Goal: Transaction & Acquisition: Purchase product/service

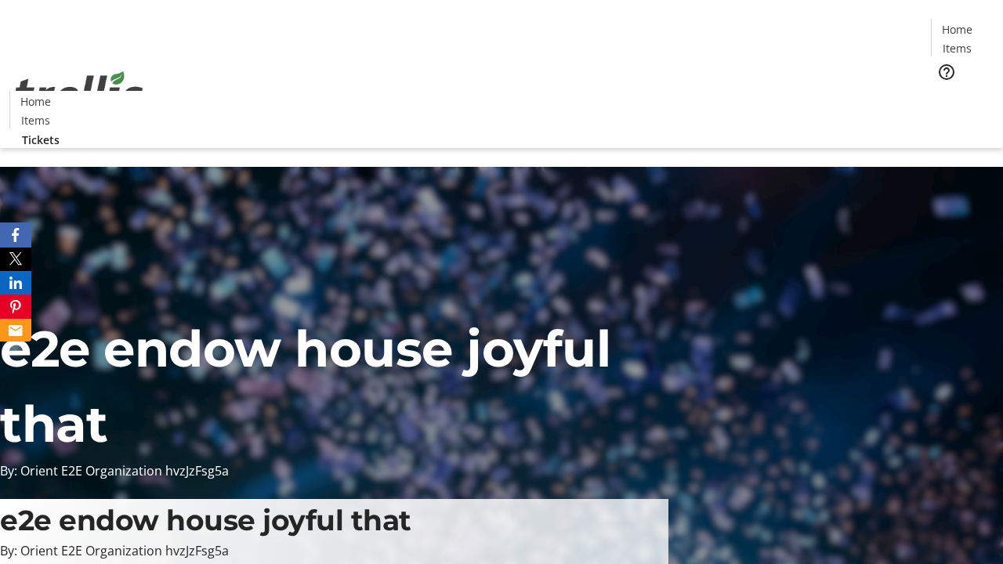
click at [944, 91] on span "Tickets" at bounding box center [963, 99] width 38 height 16
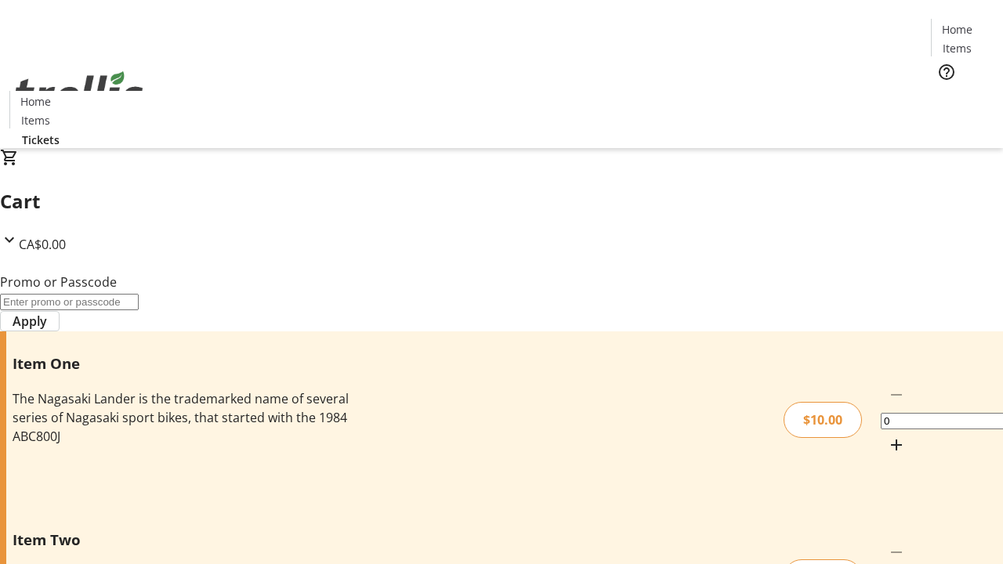
click at [887, 436] on mat-icon "Increment by one" at bounding box center [896, 445] width 19 height 19
type input "1"
